Goal: Information Seeking & Learning: Learn about a topic

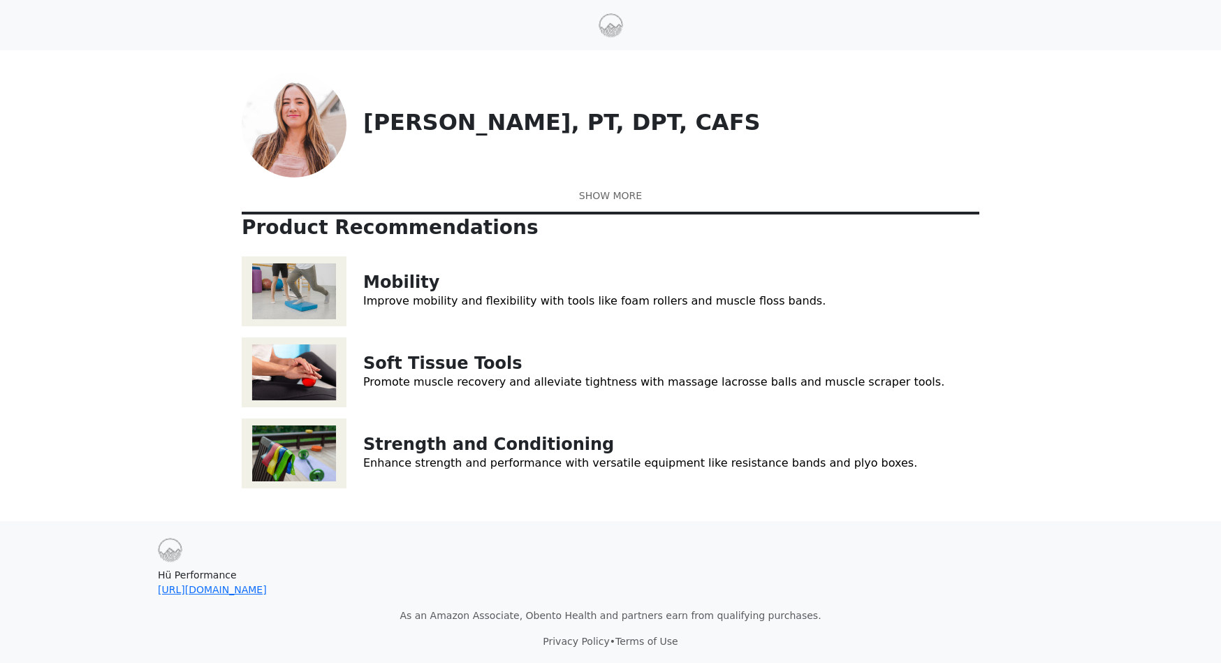
scroll to position [66, 0]
click at [449, 373] on link "Soft Tissue Tools" at bounding box center [442, 363] width 159 height 20
click at [515, 454] on link "Strength and Conditioning" at bounding box center [488, 444] width 251 height 20
click at [395, 292] on link "Mobility" at bounding box center [401, 282] width 76 height 20
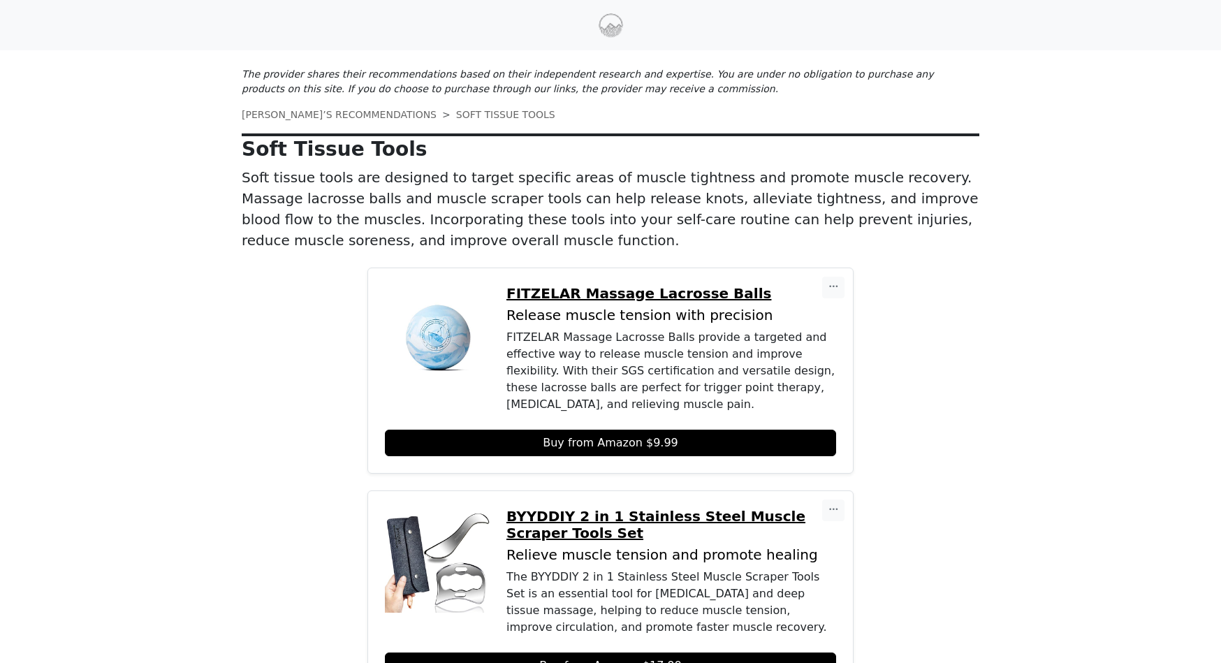
scroll to position [9, 0]
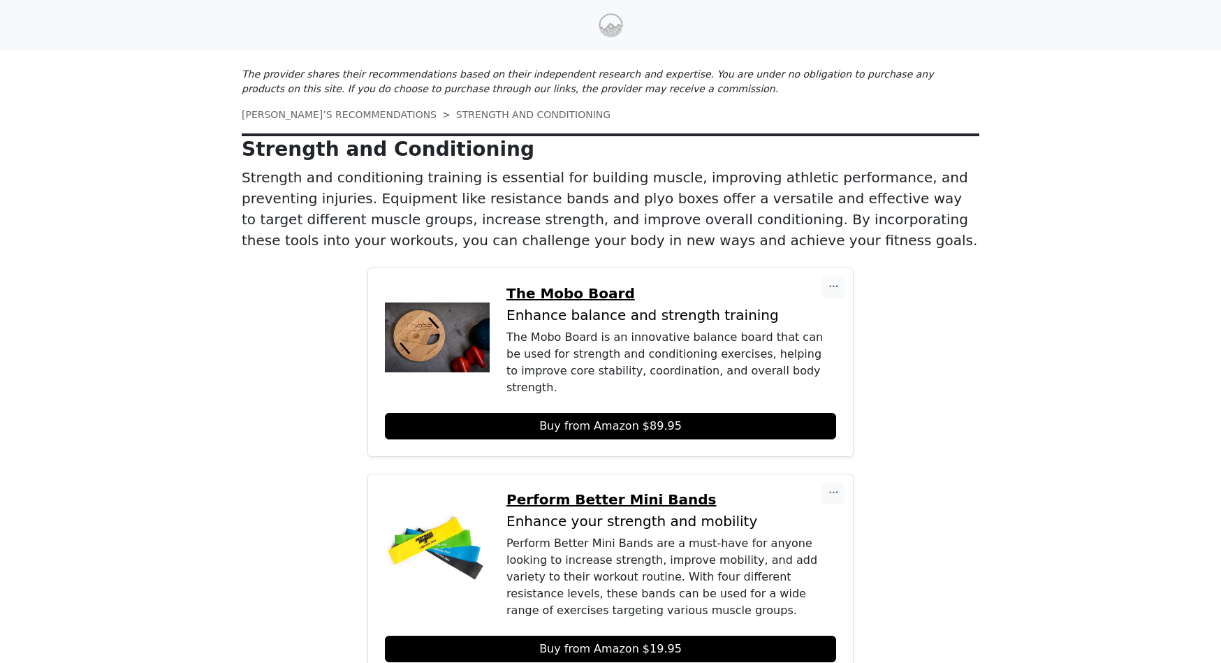
click at [545, 294] on p "The Mobo Board" at bounding box center [671, 293] width 330 height 17
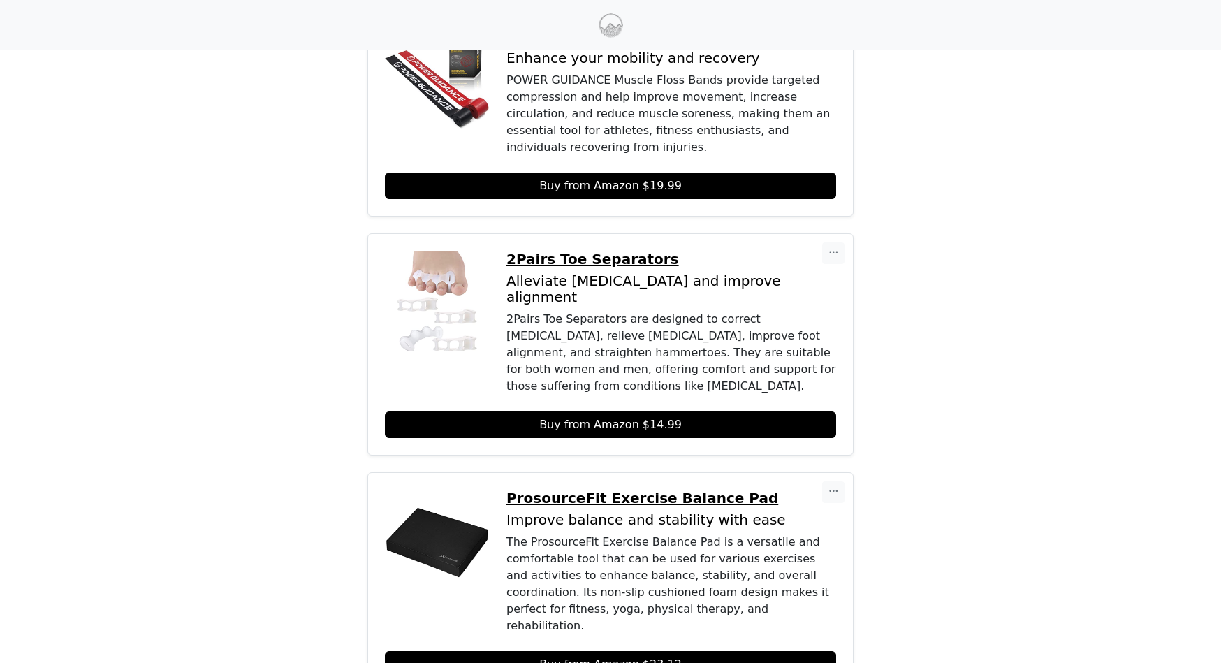
scroll to position [518, 0]
